Goal: Transaction & Acquisition: Book appointment/travel/reservation

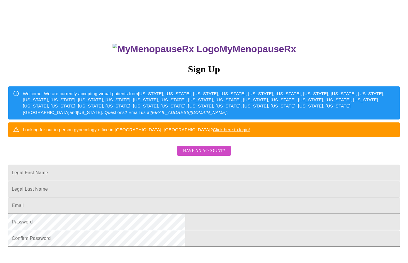
scroll to position [23, 0]
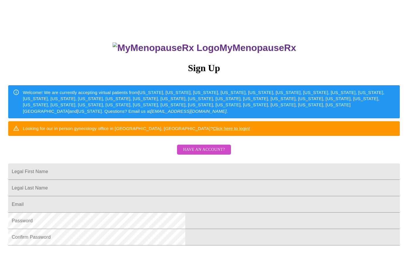
click at [190, 153] on span "Have an account?" at bounding box center [204, 149] width 42 height 7
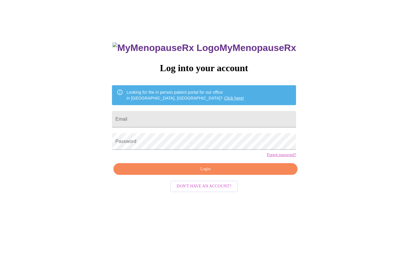
scroll to position [6, 0]
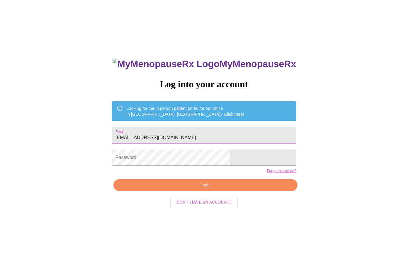
type input "[EMAIL_ADDRESS][DOMAIN_NAME]"
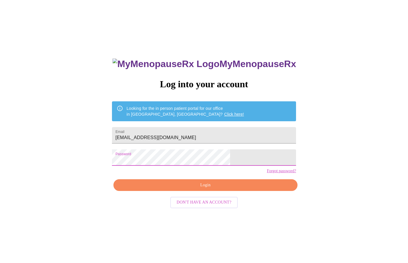
click at [205, 189] on span "Login" at bounding box center [205, 185] width 170 height 7
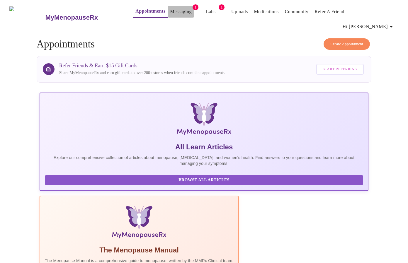
click at [170, 14] on link "Messaging" at bounding box center [180, 12] width 21 height 8
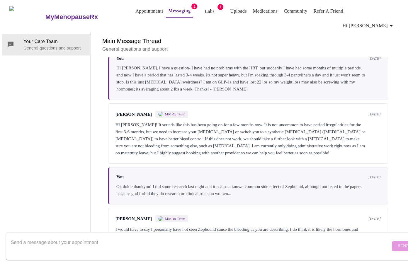
scroll to position [22, 0]
click at [269, 226] on div "I would have to say I personally have not seen Zepbound cause the bleeding as y…" at bounding box center [247, 233] width 265 height 14
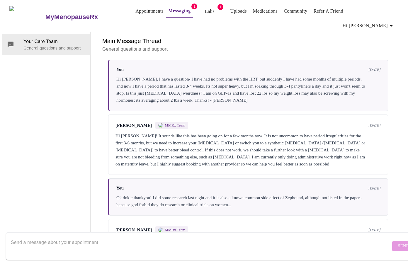
scroll to position [0, 0]
click at [205, 15] on link "Labs" at bounding box center [210, 11] width 10 height 8
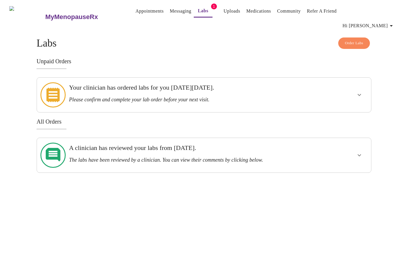
click at [220, 84] on h3 "Your clinician has ordered labs for you [DATE][DATE]." at bounding box center [187, 88] width 237 height 8
click at [209, 157] on h3 "The labs have been reviewed by a clinician. You can view their comments by clic…" at bounding box center [187, 160] width 237 height 6
click at [358, 152] on icon "show more" at bounding box center [358, 155] width 7 height 7
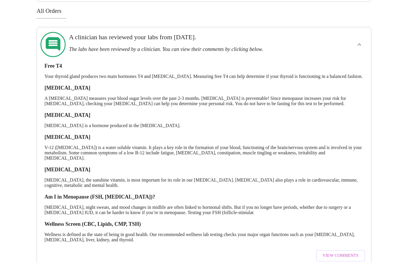
scroll to position [110, 0]
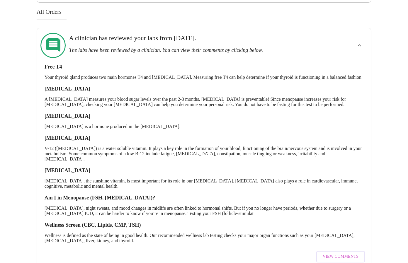
click at [333, 253] on span "View Comments" at bounding box center [340, 256] width 36 height 7
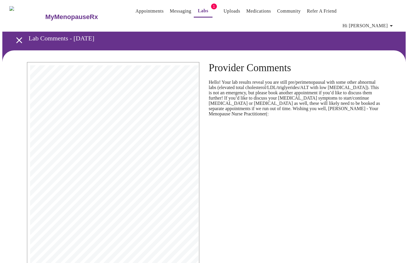
scroll to position [1, 0]
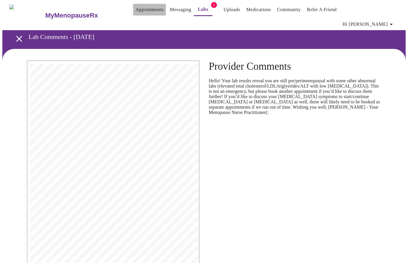
click at [135, 11] on link "Appointments" at bounding box center [149, 10] width 28 height 8
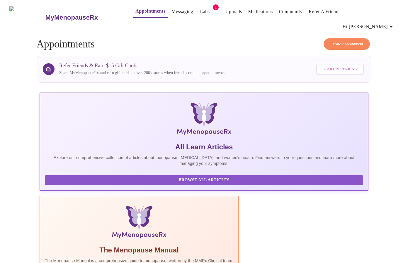
click at [363, 38] on button "Create Appointment" at bounding box center [346, 43] width 46 height 11
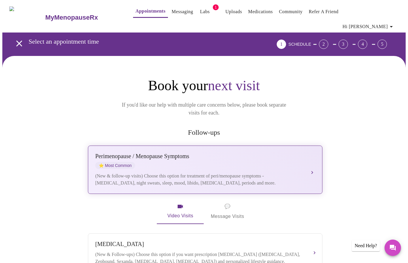
scroll to position [1, 0]
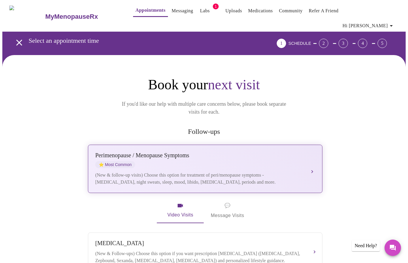
click at [213, 152] on div "[MEDICAL_DATA] / Menopause Symptoms ⭐ Most Common" at bounding box center [199, 160] width 208 height 16
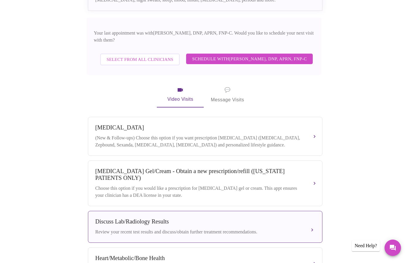
scroll to position [165, 0]
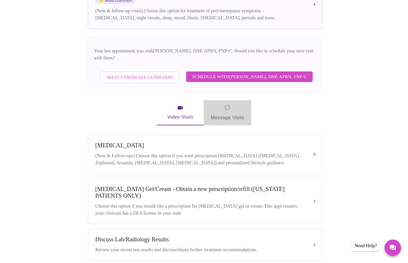
click at [228, 104] on span "💬" at bounding box center [227, 108] width 6 height 8
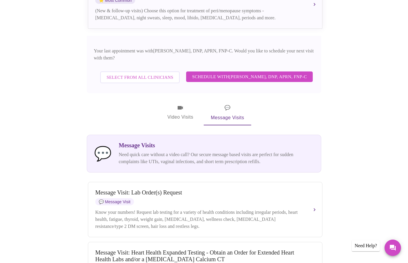
click at [131, 142] on h3 "Message Visits" at bounding box center [216, 145] width 195 height 7
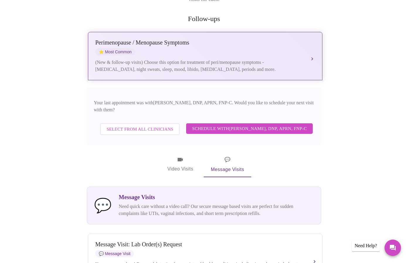
scroll to position [115, 0]
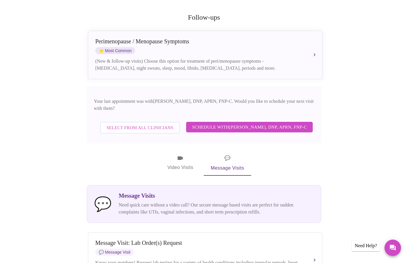
click at [218, 123] on span "Schedule with [PERSON_NAME], DNP, APRN, FNP-C" at bounding box center [249, 127] width 115 height 8
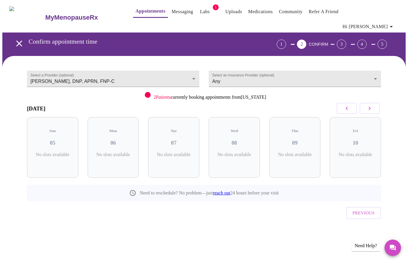
scroll to position [0, 0]
click at [169, 140] on h3 "07" at bounding box center [174, 143] width 42 height 6
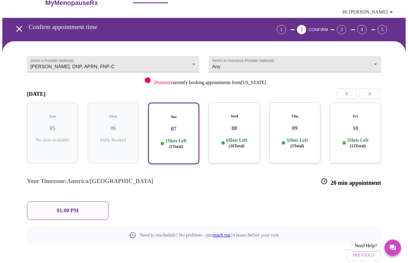
scroll to position [14, 0]
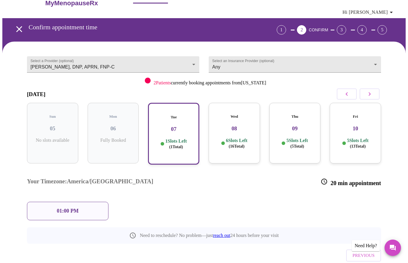
click at [237, 138] on p "6 Slots Left ( 16 Total)" at bounding box center [236, 143] width 21 height 11
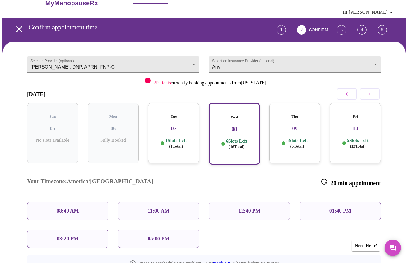
click at [189, 202] on div "11:00 AM" at bounding box center [158, 211] width 81 height 18
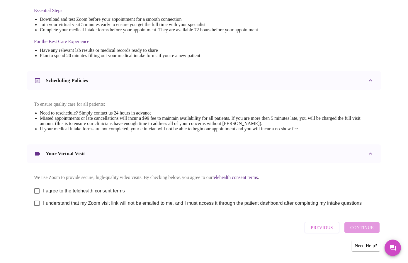
scroll to position [161, 0]
click at [36, 185] on input "I agree to the telehealth consent terms" at bounding box center [37, 191] width 12 height 12
checkbox input "true"
click at [35, 201] on input "I understand that my Zoom visit link will not be emailed to me, and I must acce…" at bounding box center [37, 203] width 12 height 12
checkbox input "true"
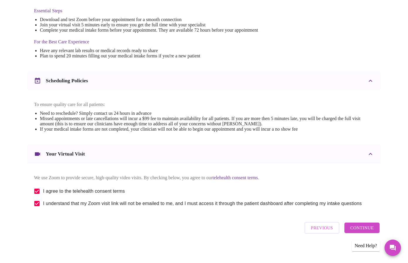
click at [369, 229] on span "Continue" at bounding box center [361, 228] width 23 height 8
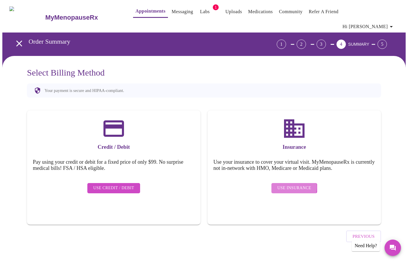
click at [288, 184] on span "Use Insurance" at bounding box center [294, 187] width 34 height 7
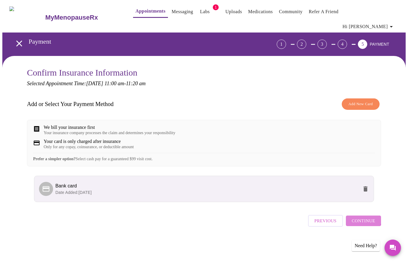
click at [364, 219] on span "Continue" at bounding box center [362, 221] width 23 height 8
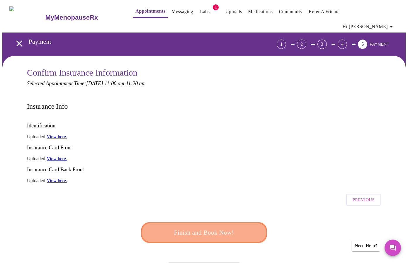
click at [213, 227] on span "Finish and Book Now!" at bounding box center [204, 232] width 112 height 11
